Goal: Information Seeking & Learning: Check status

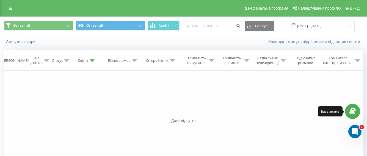
click at [350, 111] on icon at bounding box center [353, 111] width 6 height 5
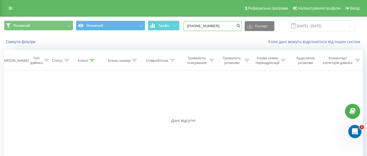
drag, startPoint x: 199, startPoint y: 27, endPoint x: 180, endPoint y: 28, distance: 19.0
click at [180, 28] on div "Основний Основний Графік +380674679249 Експорт .csv .xls .xlsx 21.05.2025 - 21.…" at bounding box center [183, 26] width 359 height 11
paste input "+380953569562"
type input "+380953569562"
click at [241, 26] on icon "submit" at bounding box center [238, 24] width 5 height 3
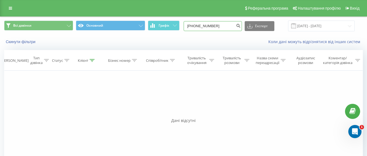
click at [215, 26] on input "[PHONE_NUMBER]" at bounding box center [213, 26] width 58 height 10
drag, startPoint x: 224, startPoint y: 26, endPoint x: 181, endPoint y: 26, distance: 42.9
click at [181, 26] on div "Всі дзвінки Основний Графік [PHONE_NUMBER] Експорт .csv .xls .xlsx [DATE] - [DA…" at bounding box center [183, 26] width 359 height 11
paste input "[PHONE_NUMBER]"
type input "[PHONE_NUMBER]"
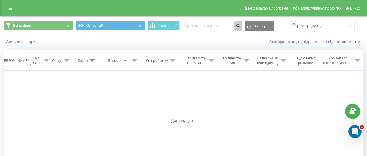
click at [241, 26] on icon "submit" at bounding box center [238, 24] width 5 height 3
click at [224, 25] on input "+380665703380" at bounding box center [213, 26] width 58 height 10
drag, startPoint x: 221, startPoint y: 25, endPoint x: 182, endPoint y: 23, distance: 38.8
click at [182, 23] on div "Всі дзвінки Основний Графік +380665703380 Експорт .csv .xls .xlsx 21.05.2025 - …" at bounding box center [183, 26] width 359 height 11
paste input "[PHONE_NUMBER]"
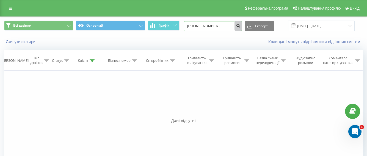
type input "[PHONE_NUMBER]"
click at [241, 24] on icon "submit" at bounding box center [238, 24] width 5 height 3
